Goal: Find specific page/section: Find specific page/section

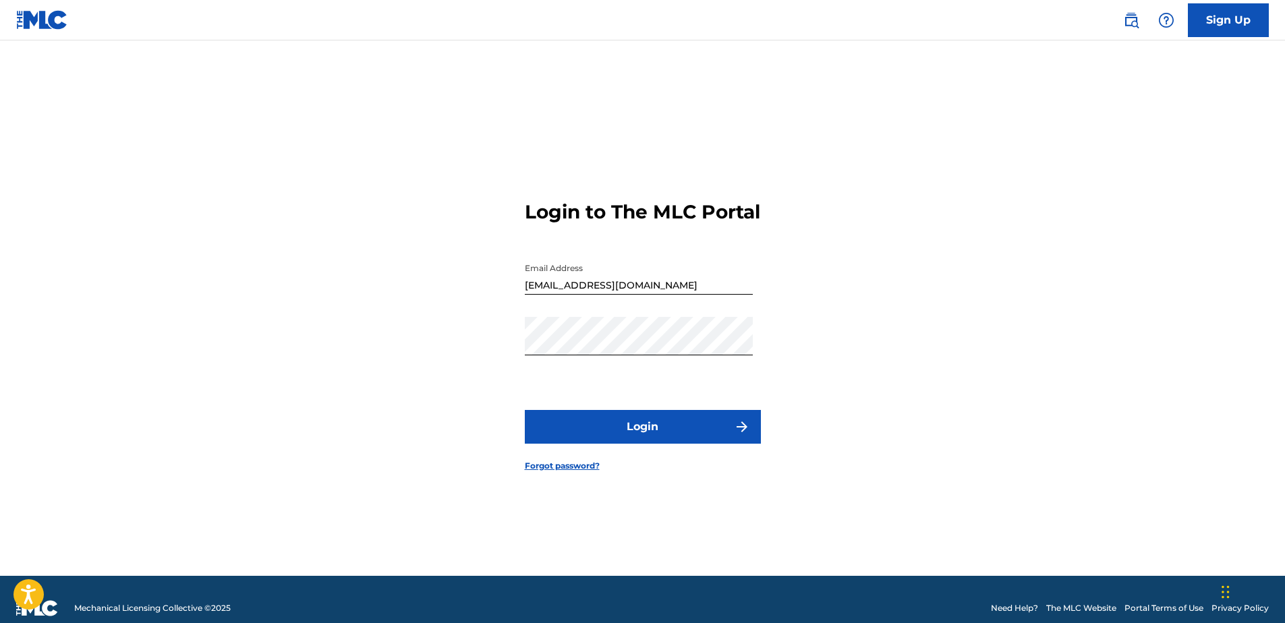
click at [670, 444] on button "Login" at bounding box center [643, 427] width 236 height 34
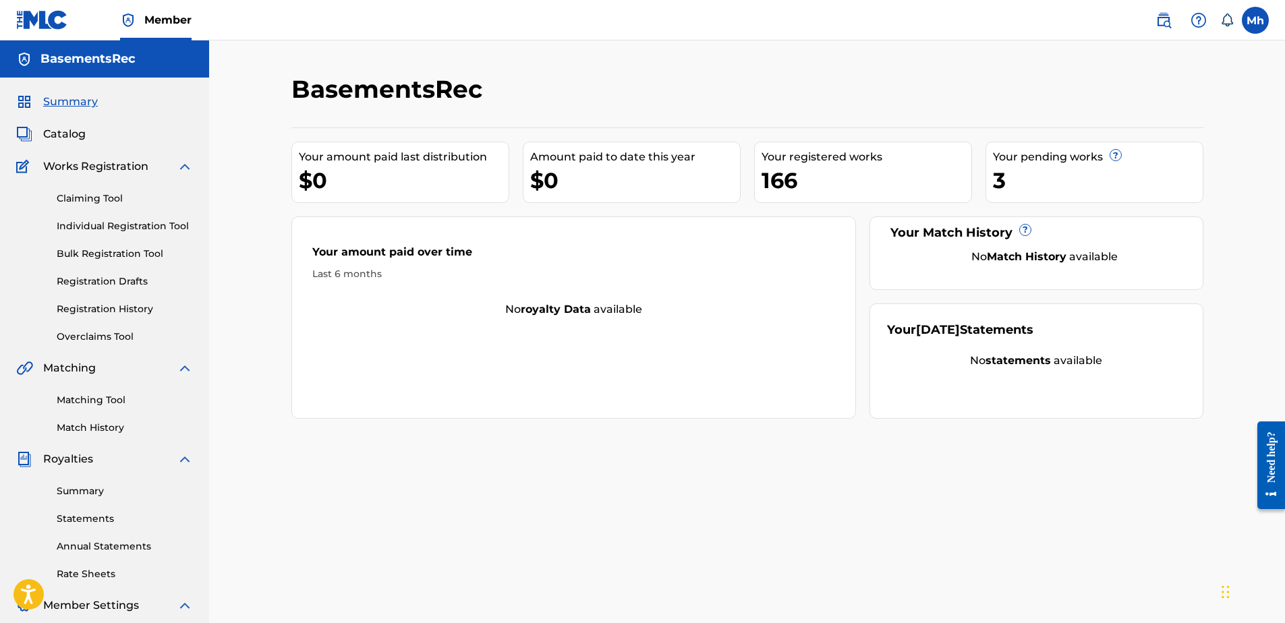
click at [59, 129] on span "Catalog" at bounding box center [64, 134] width 42 height 16
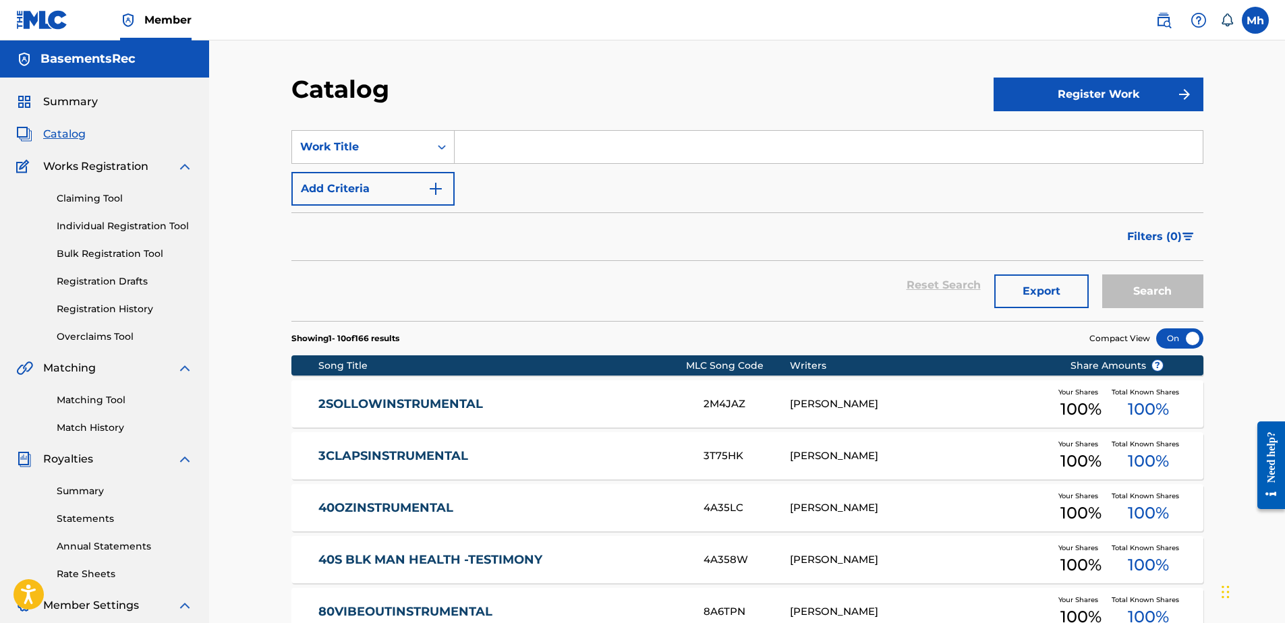
click at [525, 145] on input "Search Form" at bounding box center [829, 147] width 748 height 32
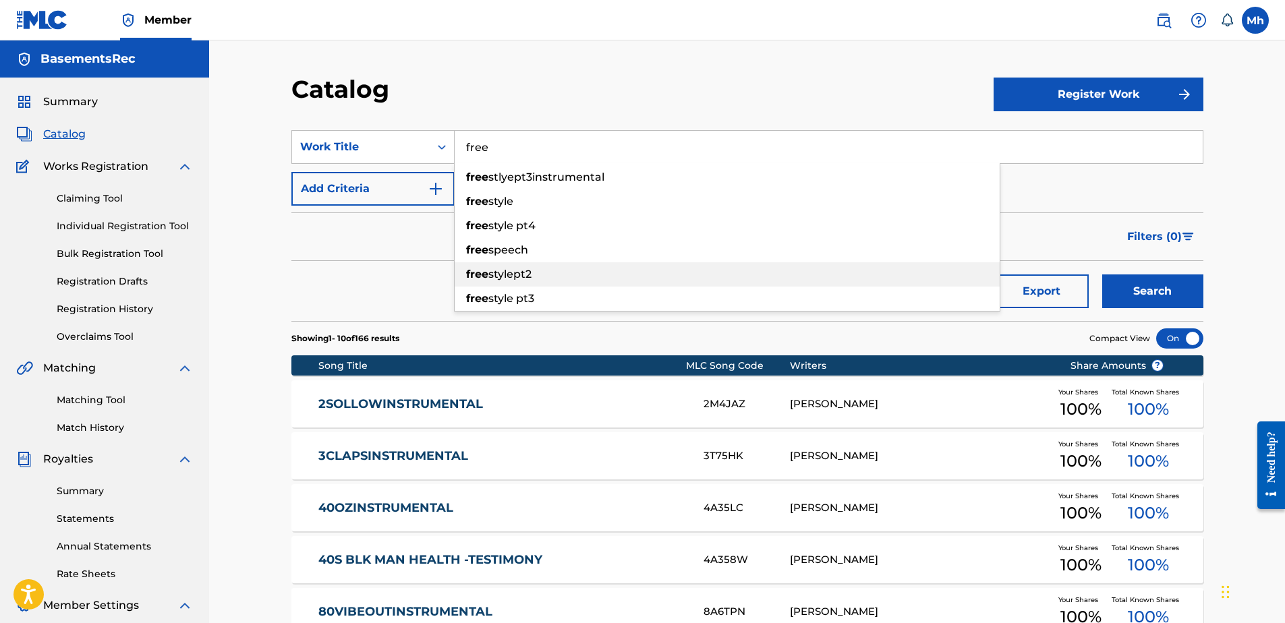
click at [485, 269] on strong "free" at bounding box center [477, 274] width 22 height 13
type input "freestylept2"
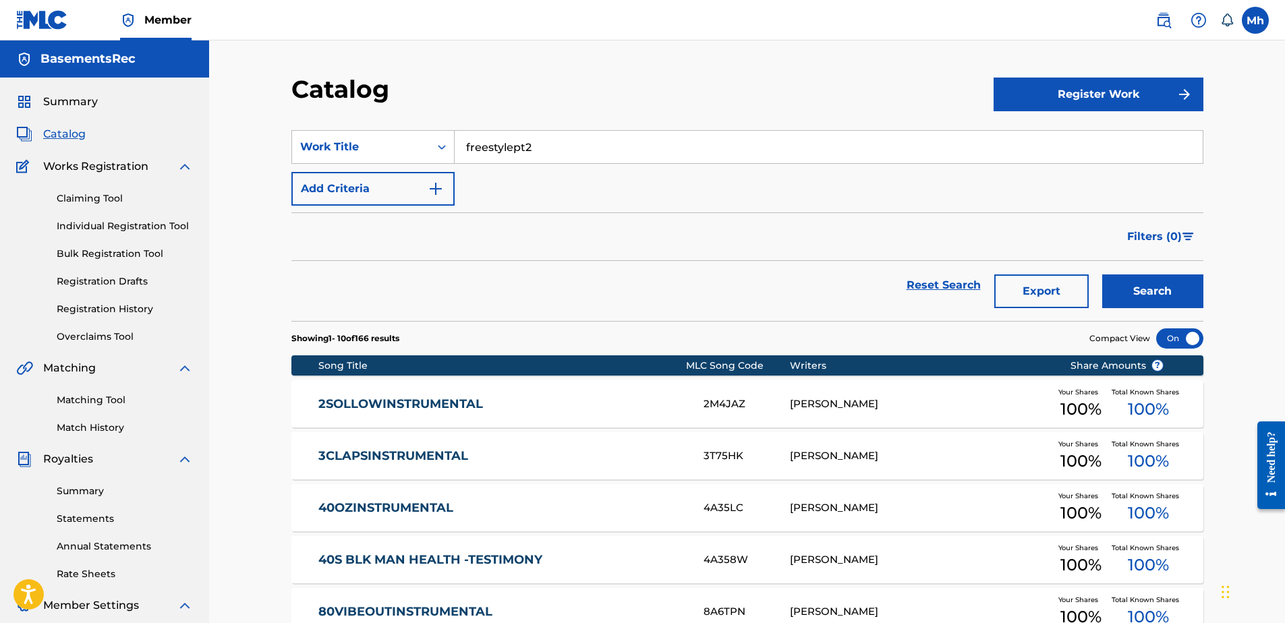
click at [1160, 289] on button "Search" at bounding box center [1152, 291] width 101 height 34
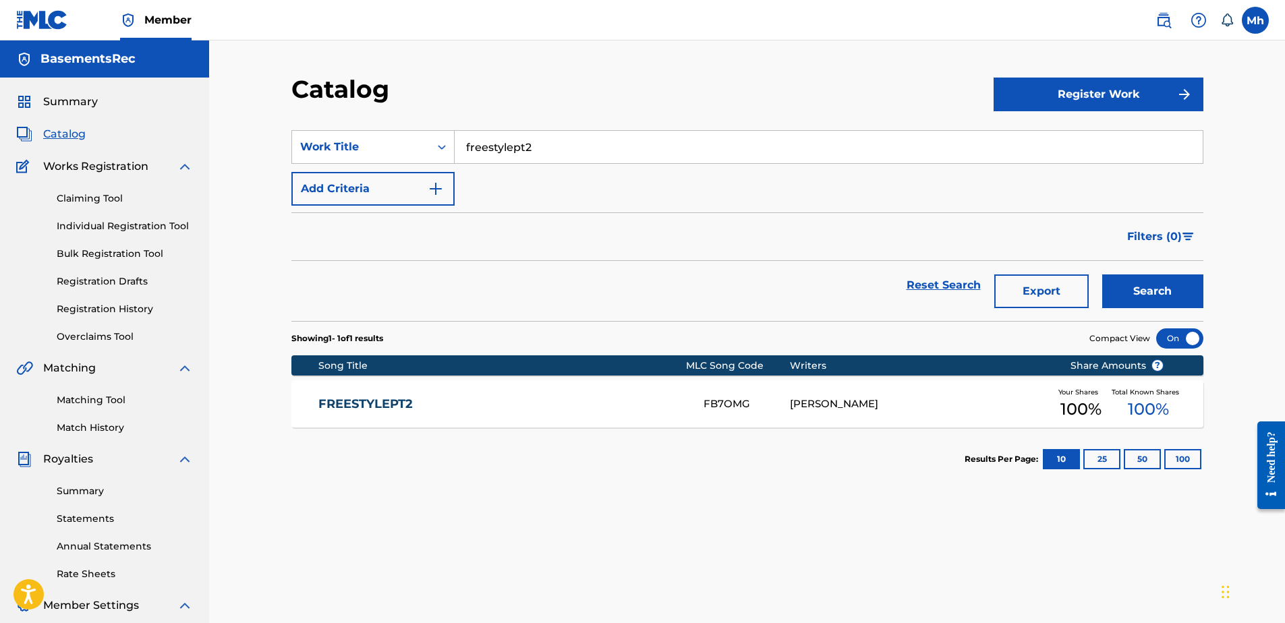
click at [367, 400] on link "FREESTYLEPT2" at bounding box center [501, 405] width 367 height 16
